Goal: Transaction & Acquisition: Purchase product/service

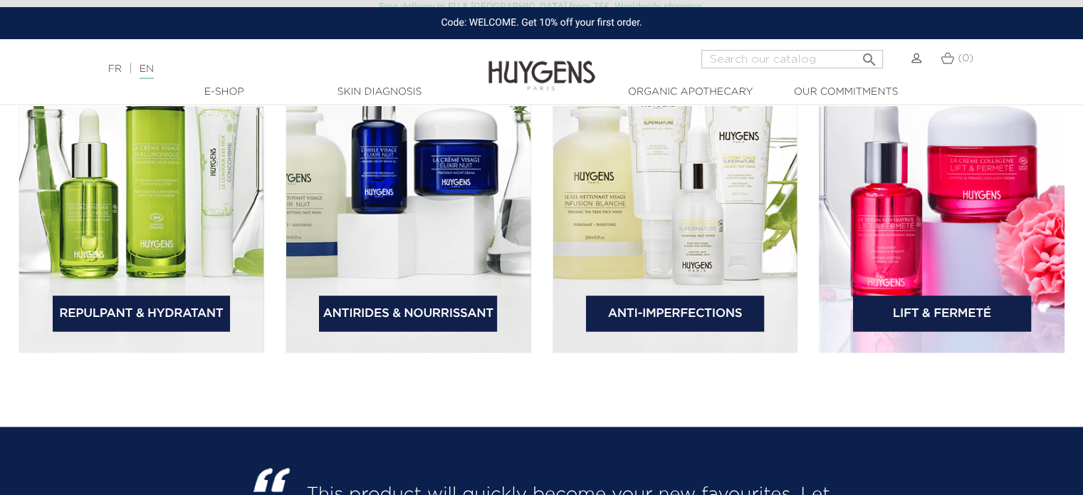
scroll to position [2202, 0]
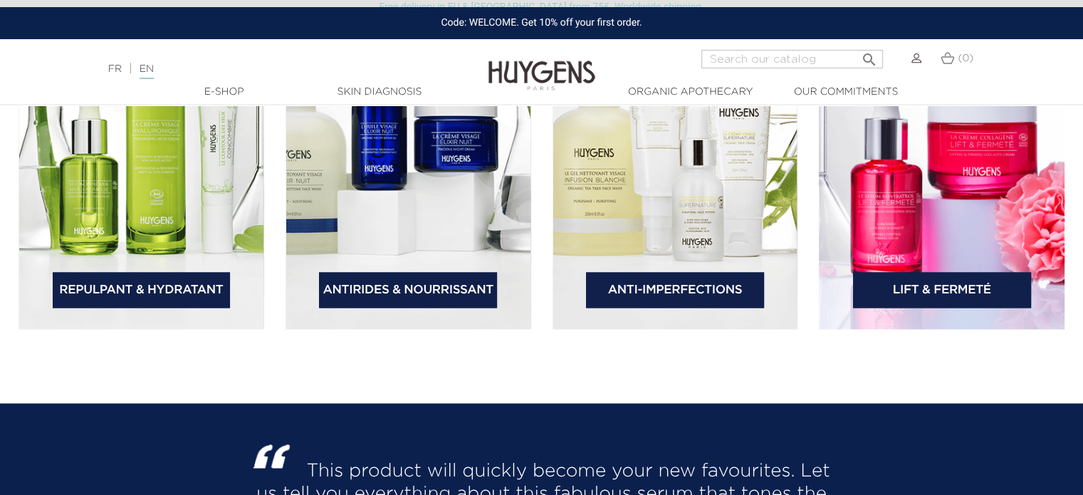
click at [693, 288] on link "Anti-Imperfections" at bounding box center [675, 290] width 178 height 36
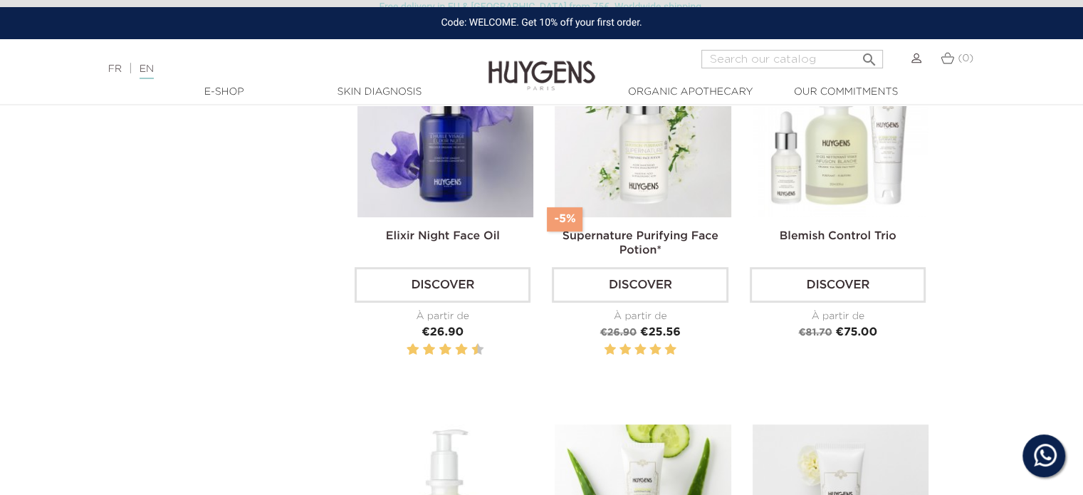
scroll to position [498, 0]
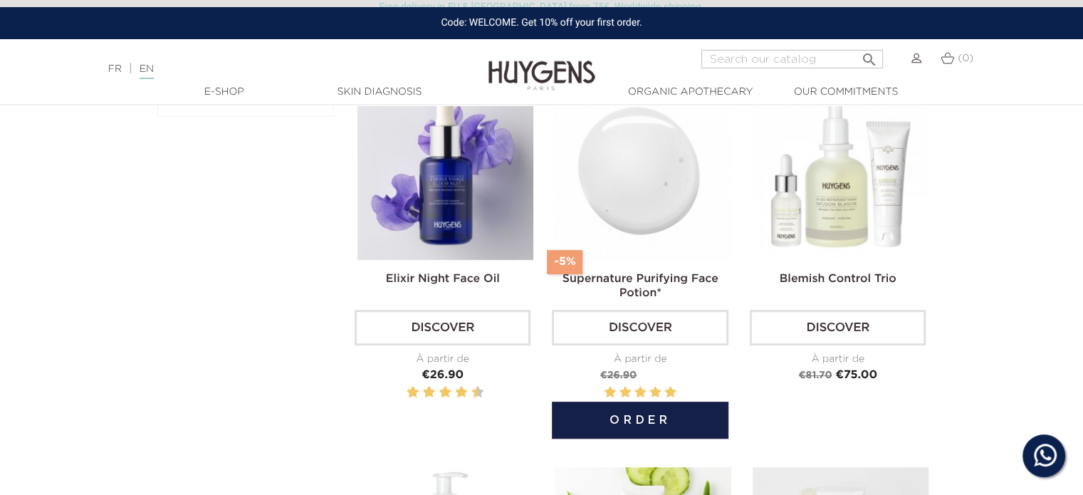
click at [643, 421] on button "Order" at bounding box center [640, 420] width 176 height 37
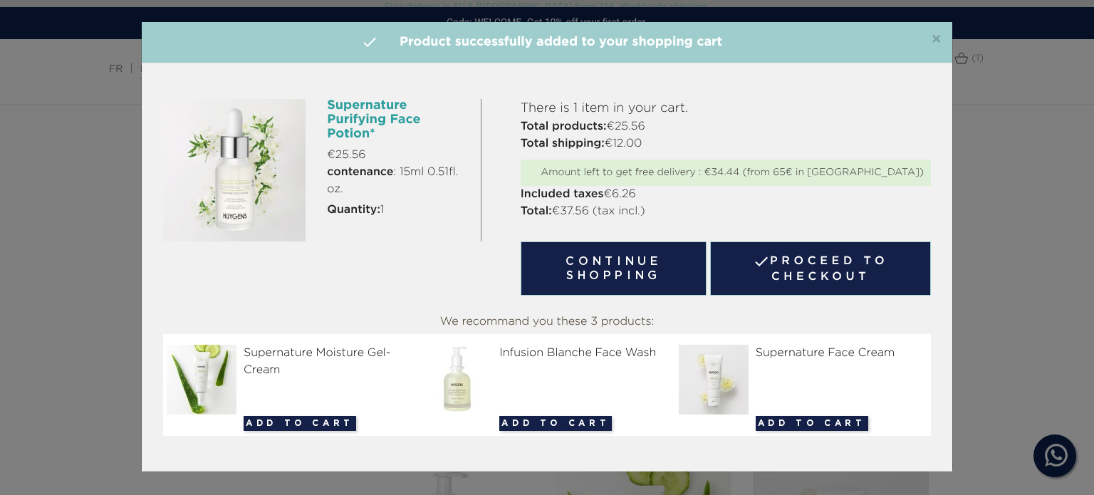
click at [933, 38] on span "×" at bounding box center [936, 39] width 11 height 17
